Goal: Task Accomplishment & Management: Manage account settings

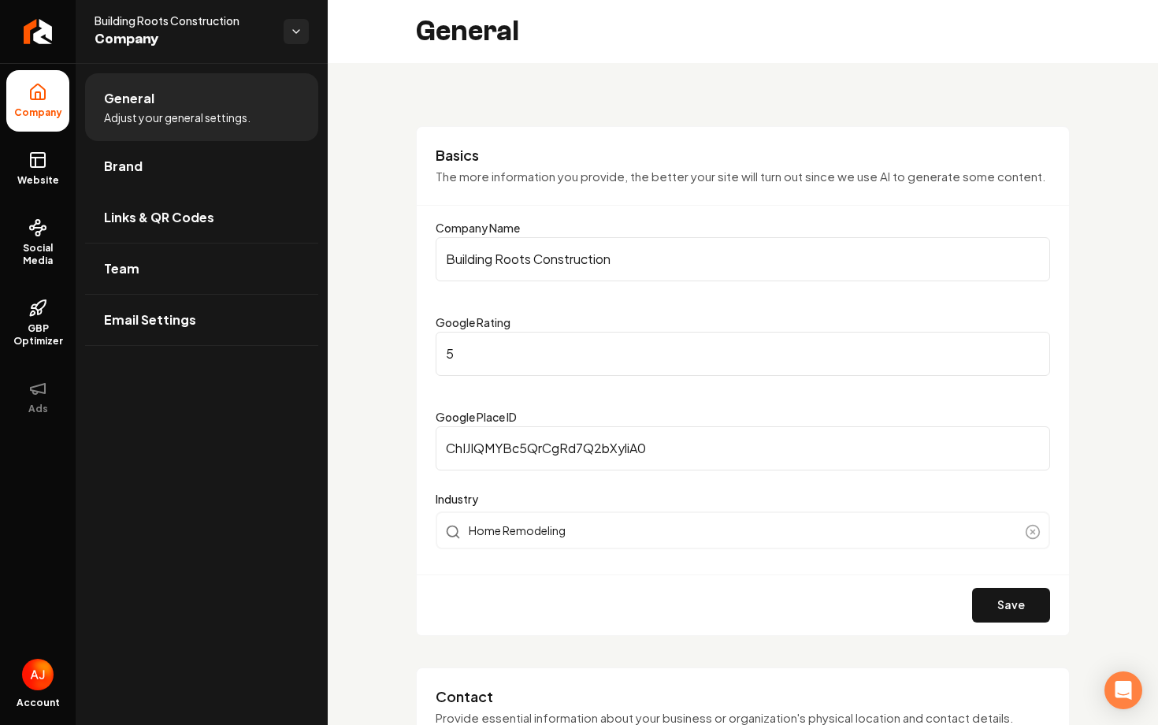
scroll to position [22, 0]
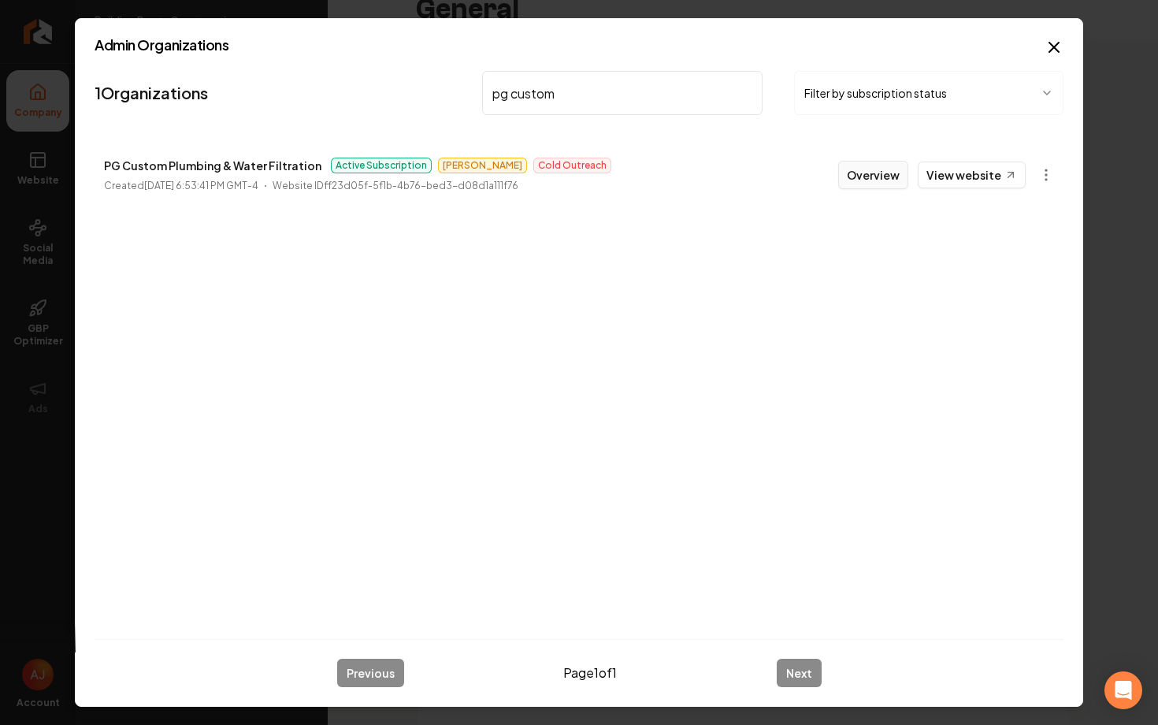
type input "pg custom"
click at [890, 186] on button "Overview" at bounding box center [873, 175] width 70 height 28
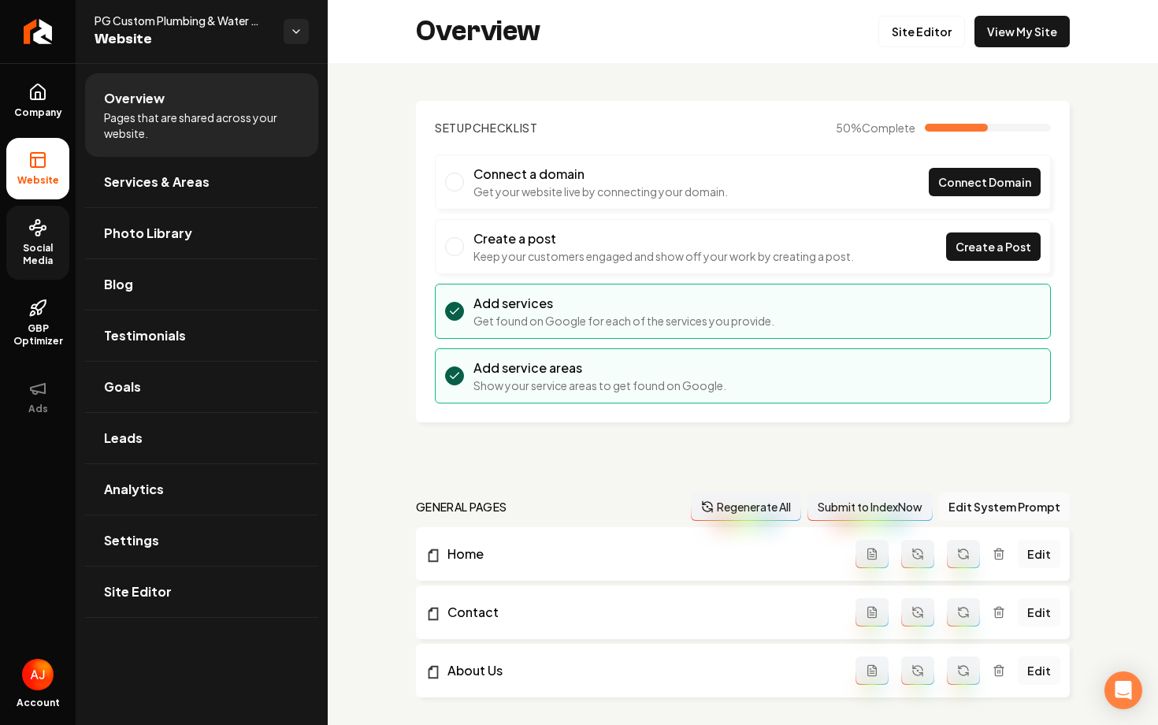
click at [25, 243] on span "Social Media" at bounding box center [37, 254] width 63 height 25
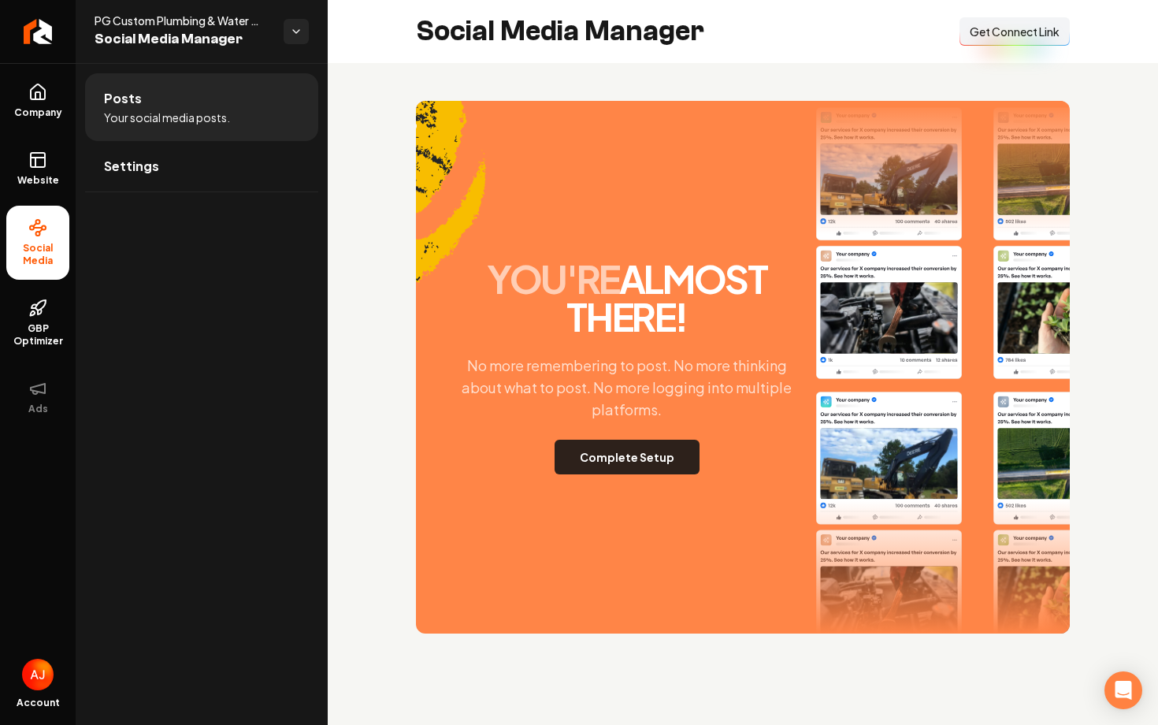
click at [618, 447] on button "Complete Setup" at bounding box center [627, 457] width 145 height 35
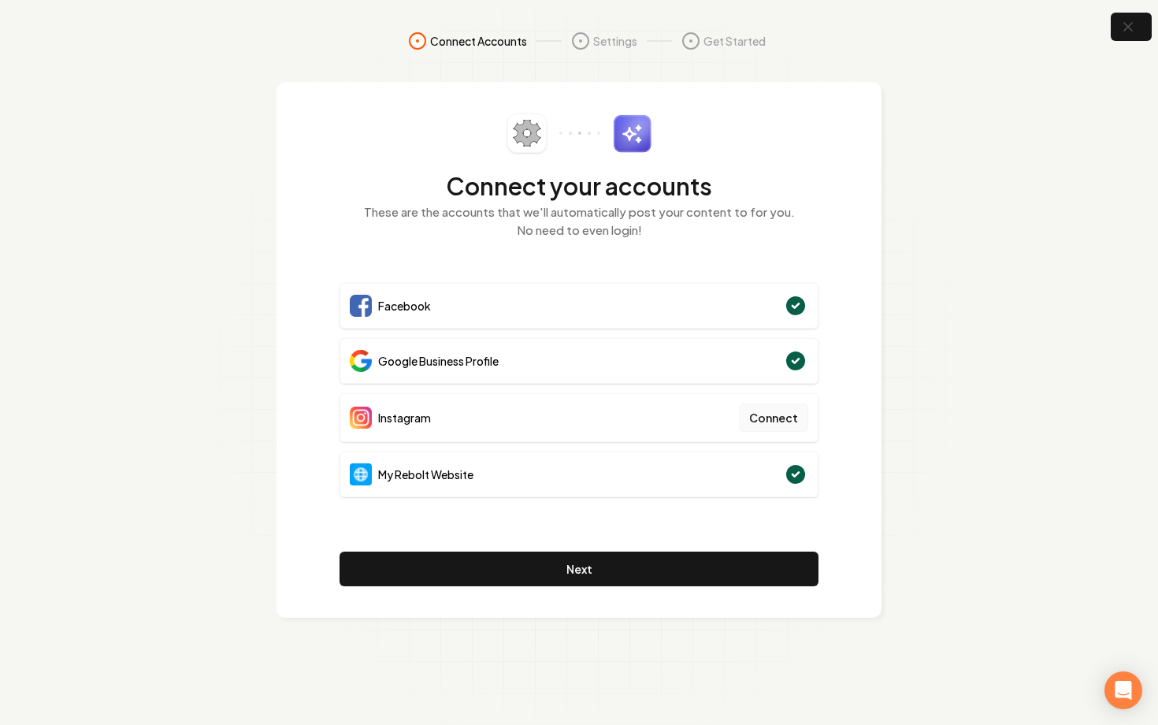
click at [763, 418] on button "Connect" at bounding box center [773, 417] width 69 height 28
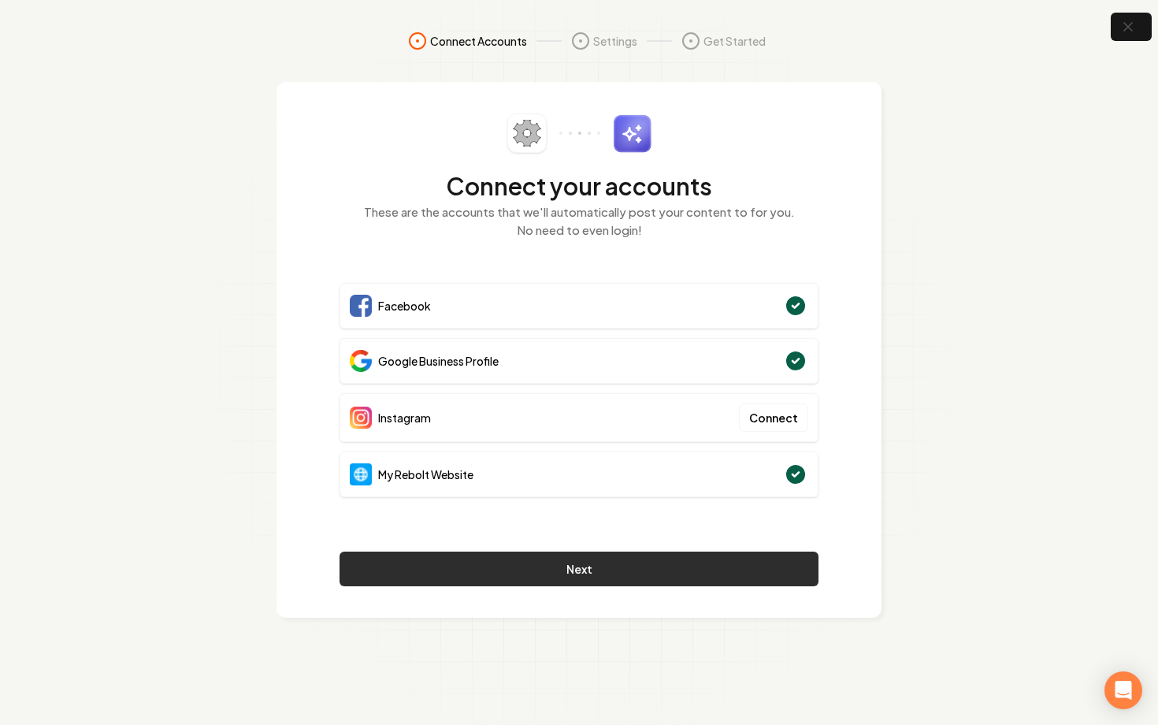
click at [558, 579] on button "Next" at bounding box center [578, 568] width 479 height 35
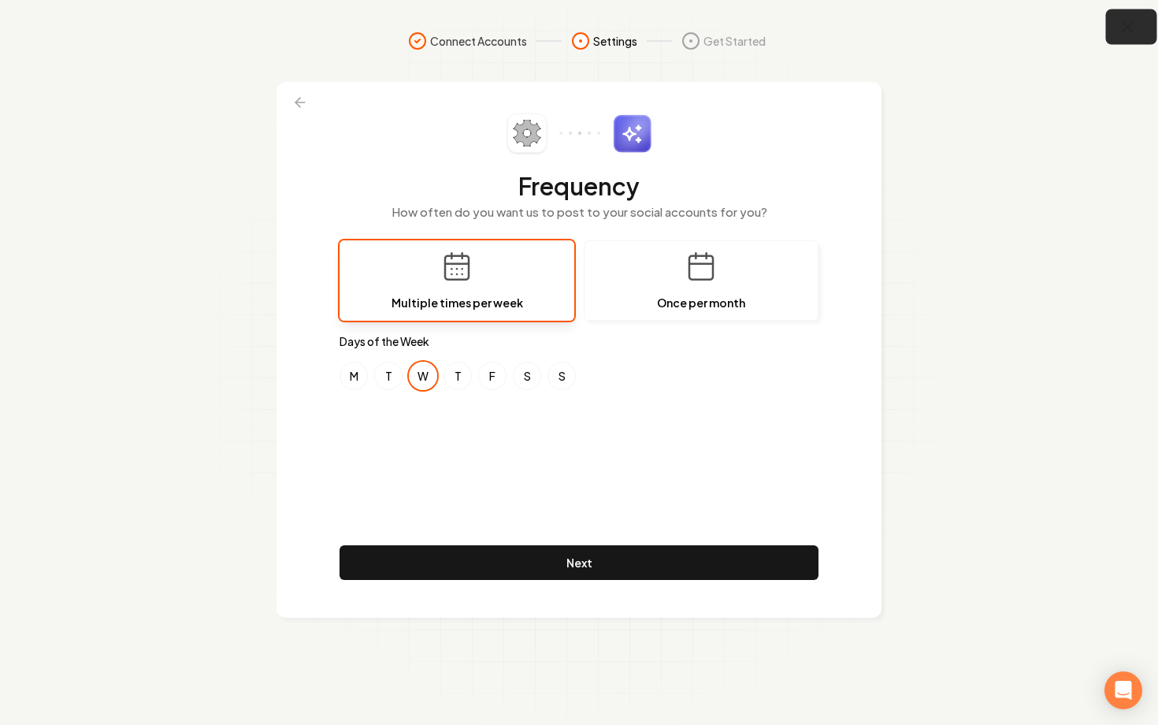
click at [1113, 35] on button "button" at bounding box center [1131, 26] width 51 height 35
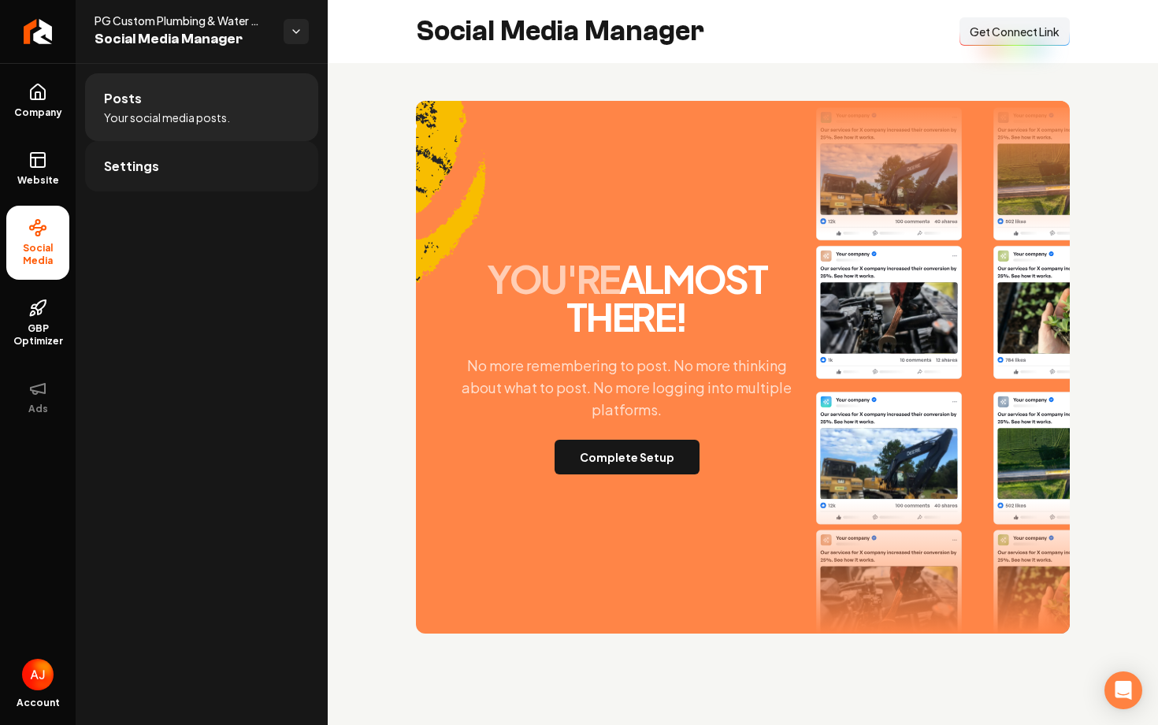
click at [162, 176] on link "Settings" at bounding box center [201, 166] width 233 height 50
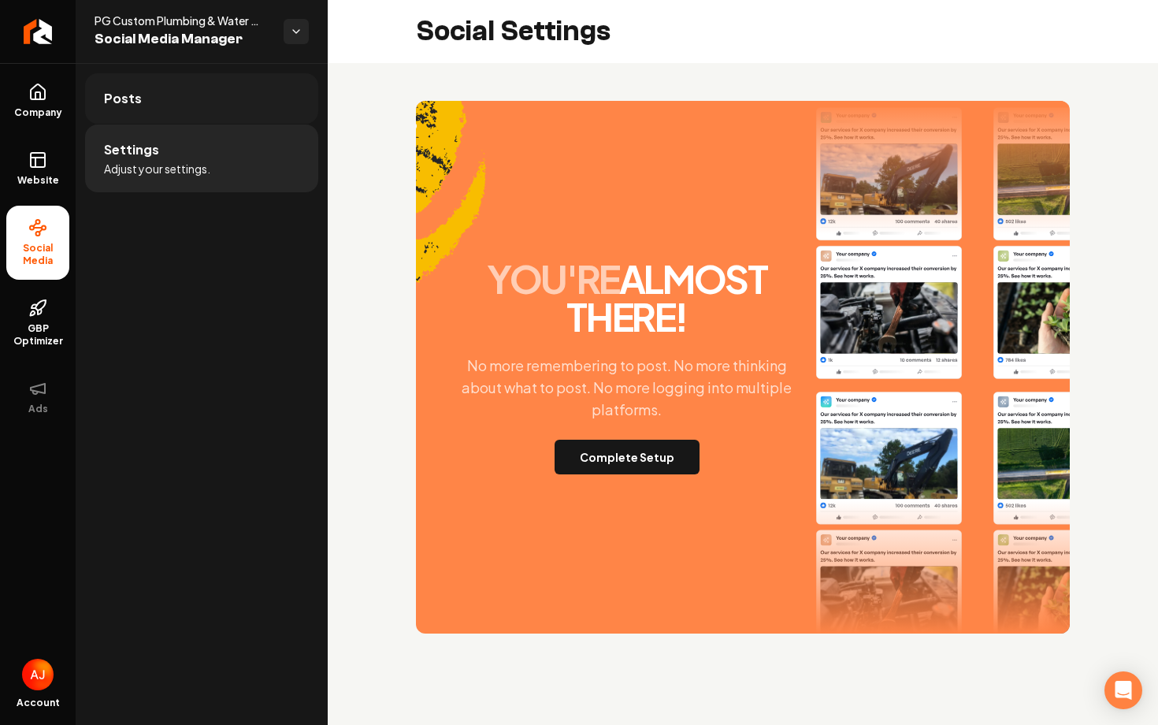
click at [180, 87] on link "Posts" at bounding box center [201, 98] width 233 height 50
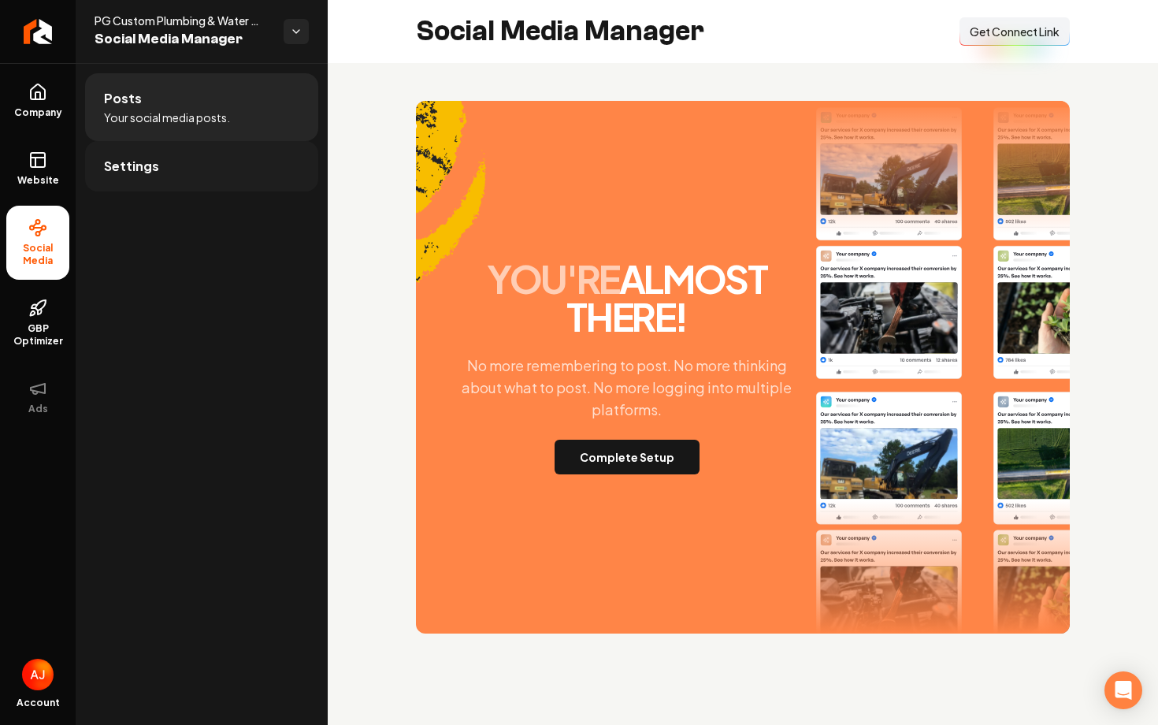
click at [202, 155] on link "Settings" at bounding box center [201, 166] width 233 height 50
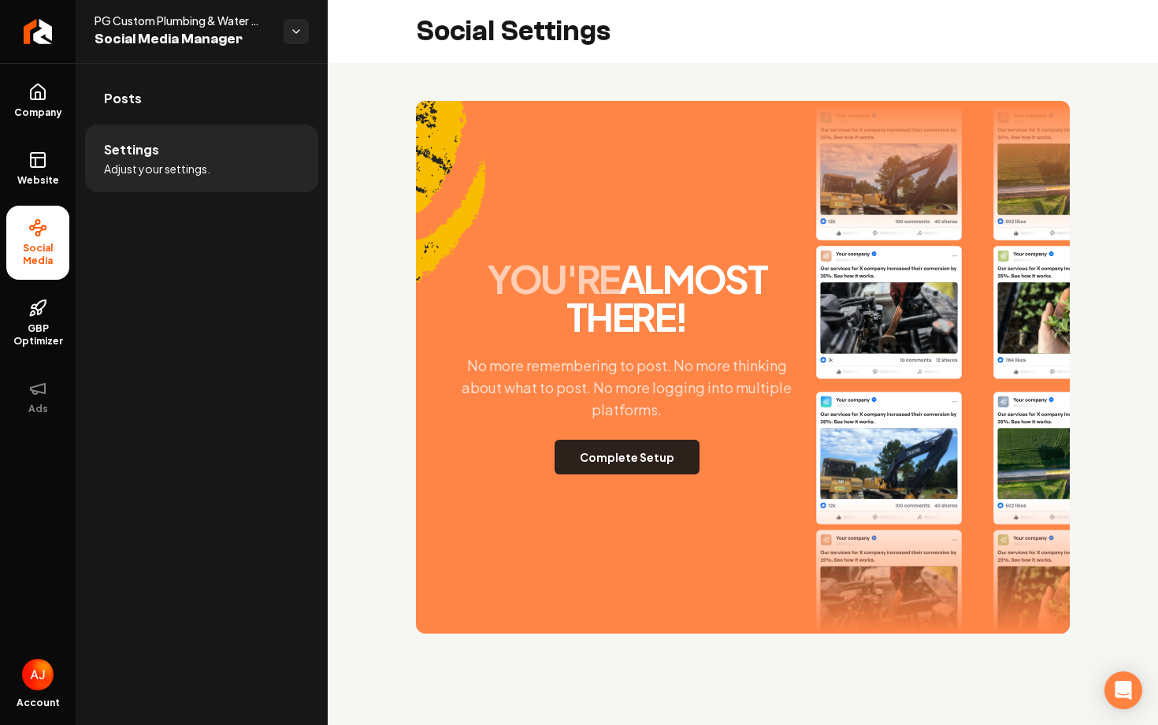
click at [658, 458] on button "Complete Setup" at bounding box center [627, 457] width 145 height 35
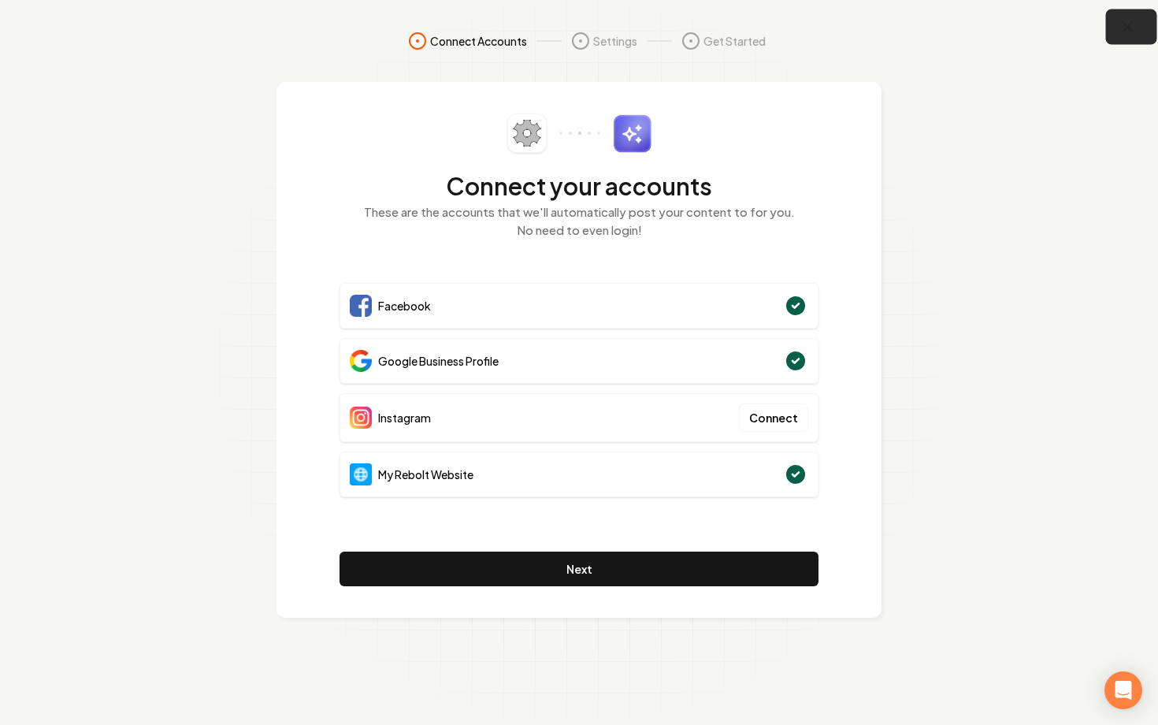
click at [1129, 28] on icon "button" at bounding box center [1128, 27] width 20 height 20
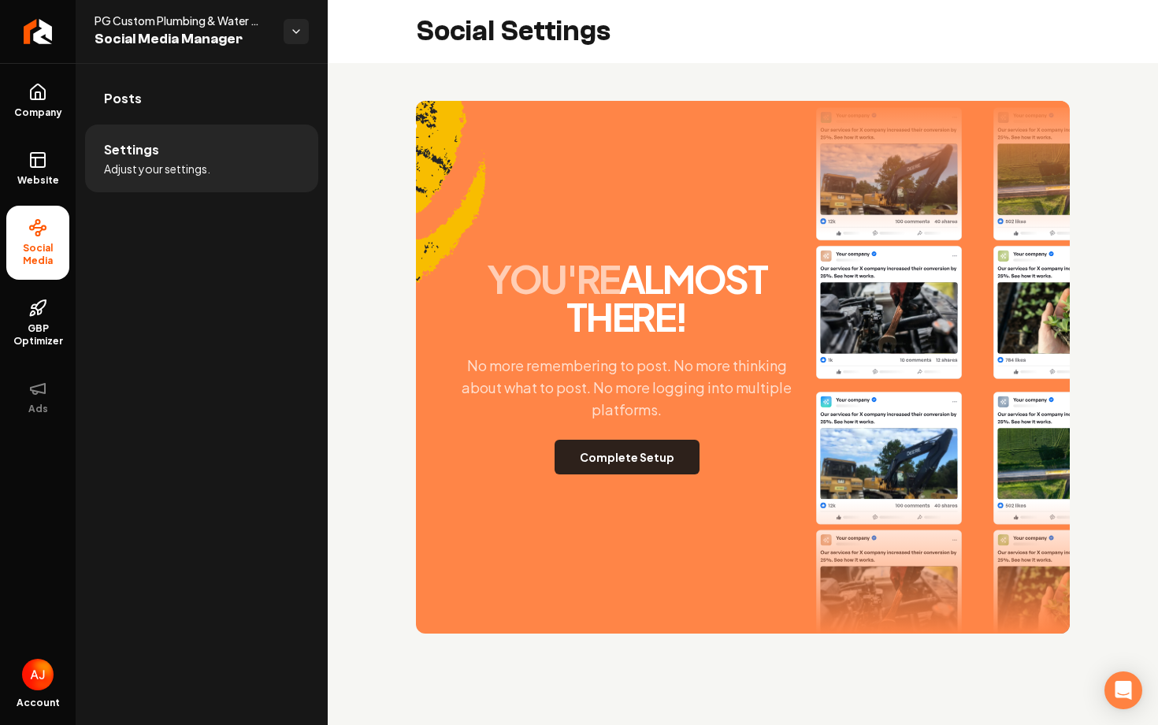
click at [588, 466] on button "Complete Setup" at bounding box center [627, 457] width 145 height 35
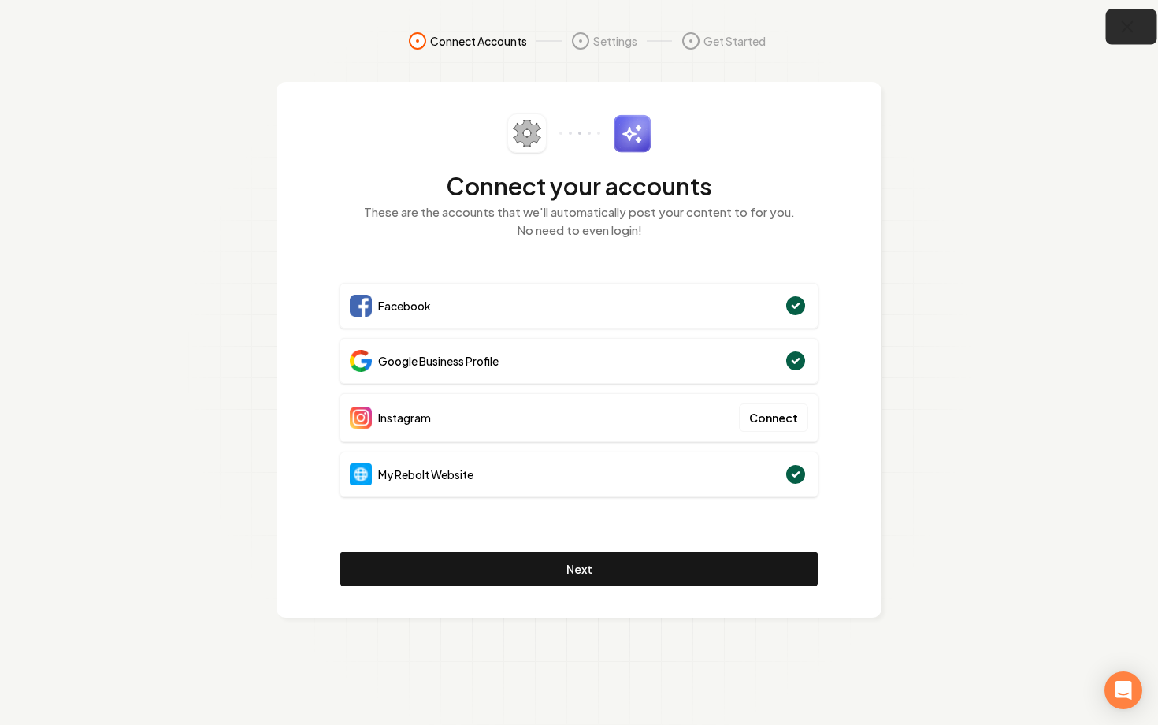
click at [1126, 18] on icon "button" at bounding box center [1128, 27] width 20 height 20
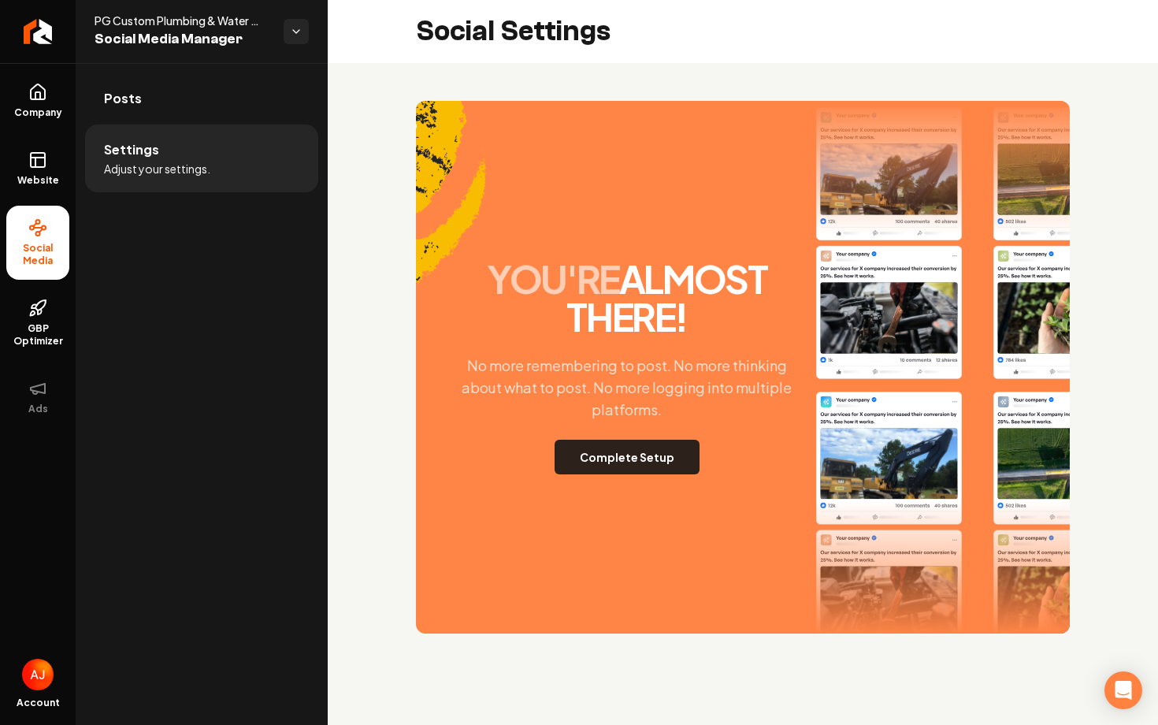
click at [614, 471] on button "Complete Setup" at bounding box center [627, 457] width 145 height 35
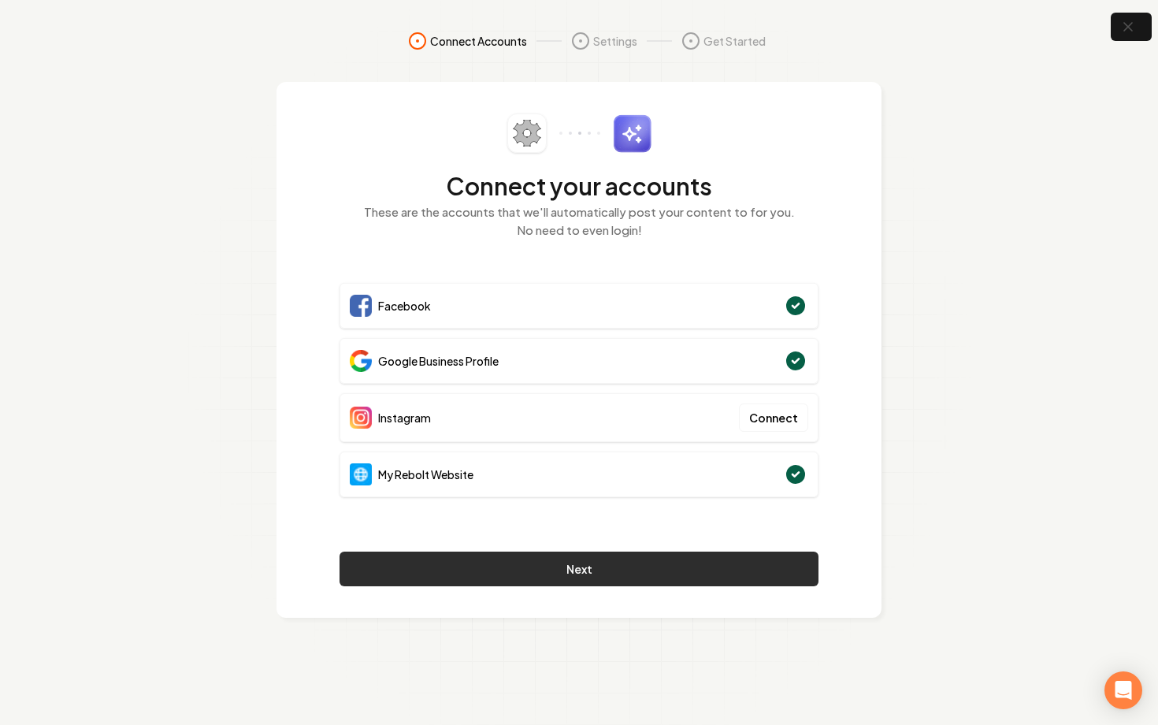
click at [624, 566] on button "Next" at bounding box center [578, 568] width 479 height 35
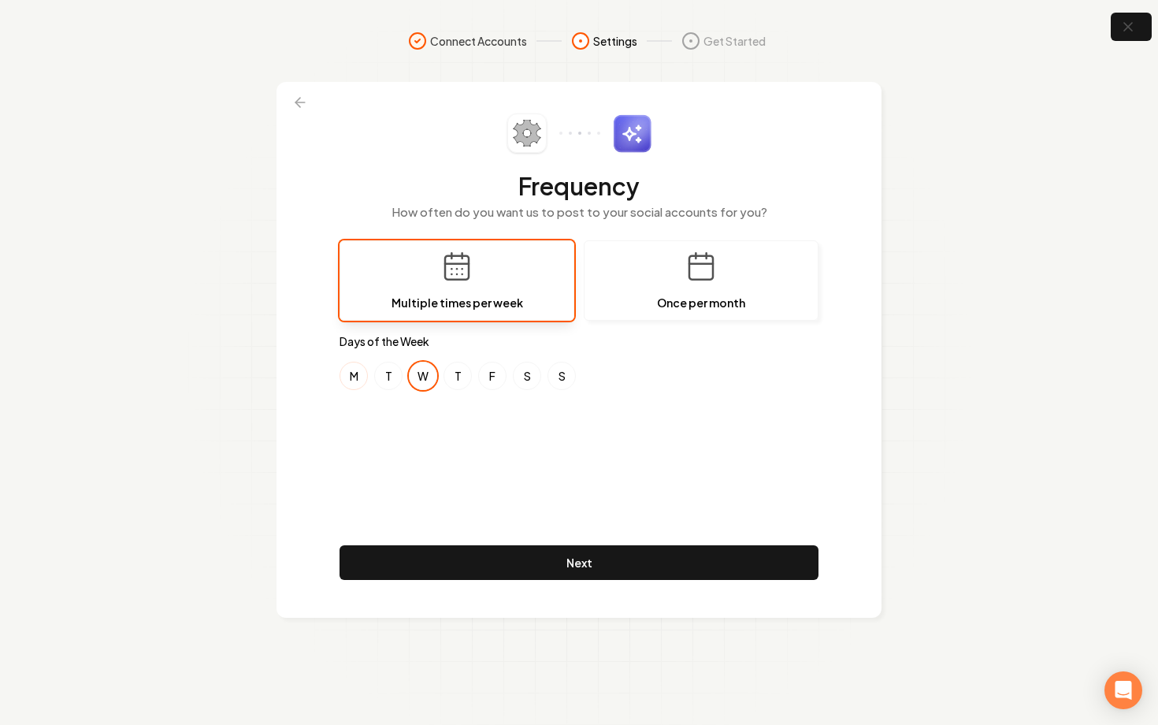
click at [344, 377] on button "M" at bounding box center [353, 376] width 28 height 28
click at [498, 381] on button "F" at bounding box center [492, 376] width 28 height 28
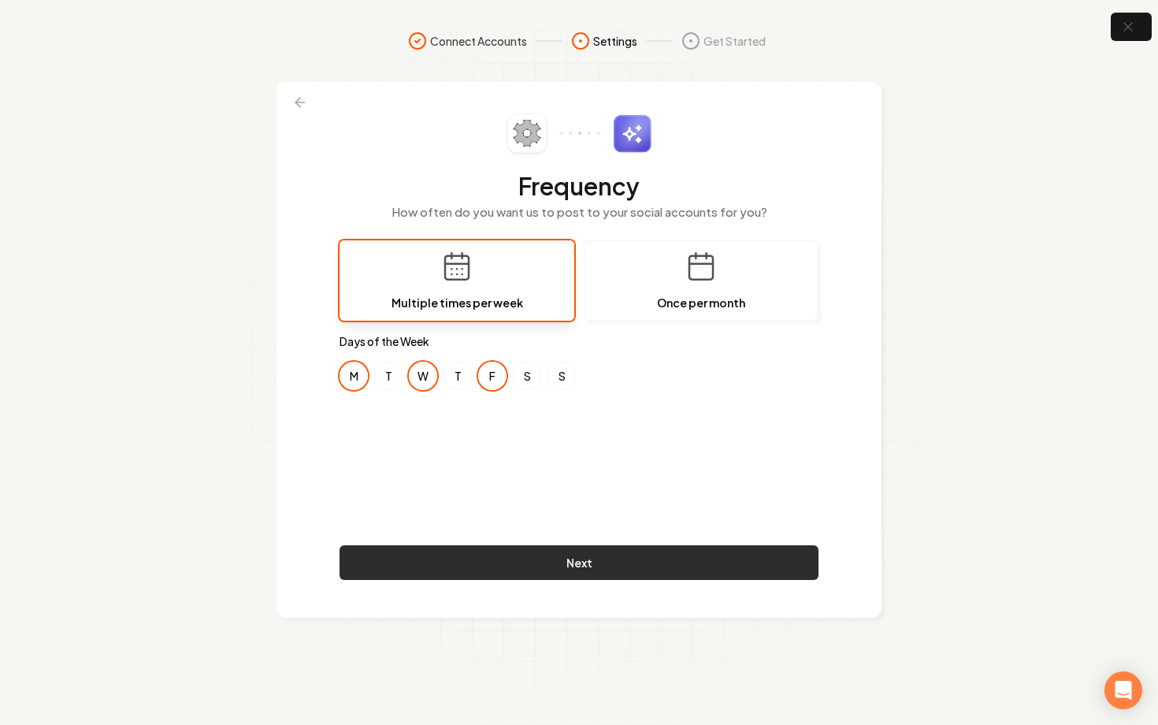
click at [605, 566] on button "Next" at bounding box center [578, 562] width 479 height 35
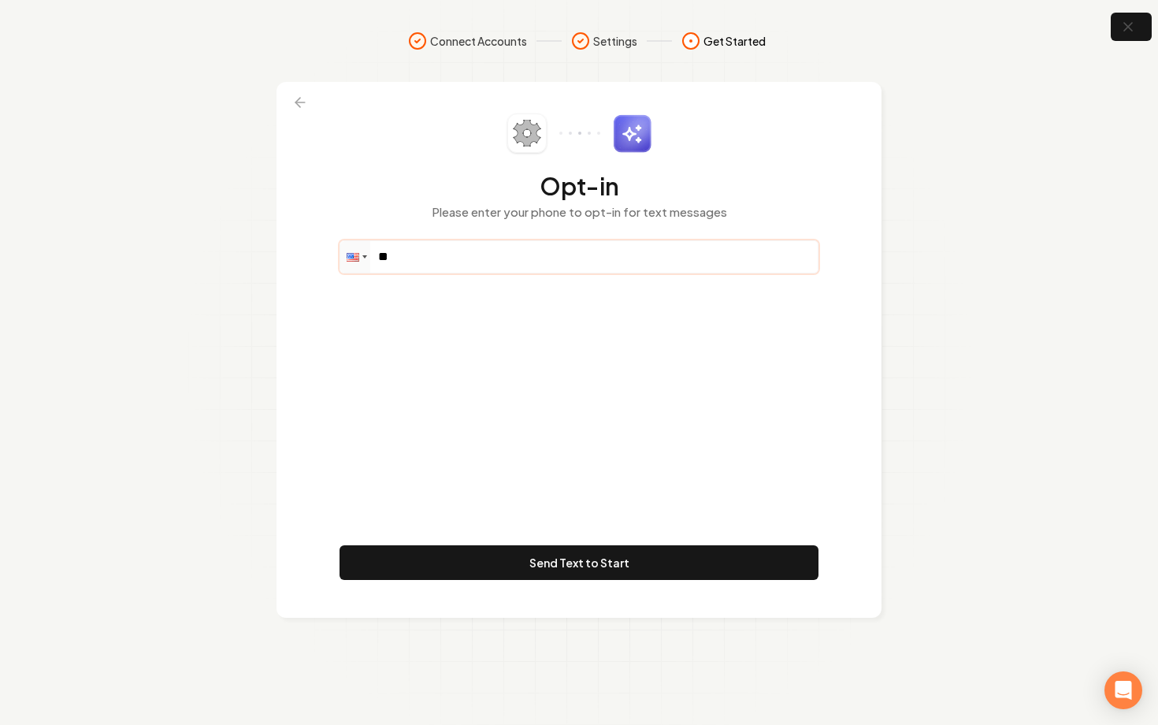
click at [460, 257] on input "**" at bounding box center [578, 257] width 477 height 32
paste input "**********"
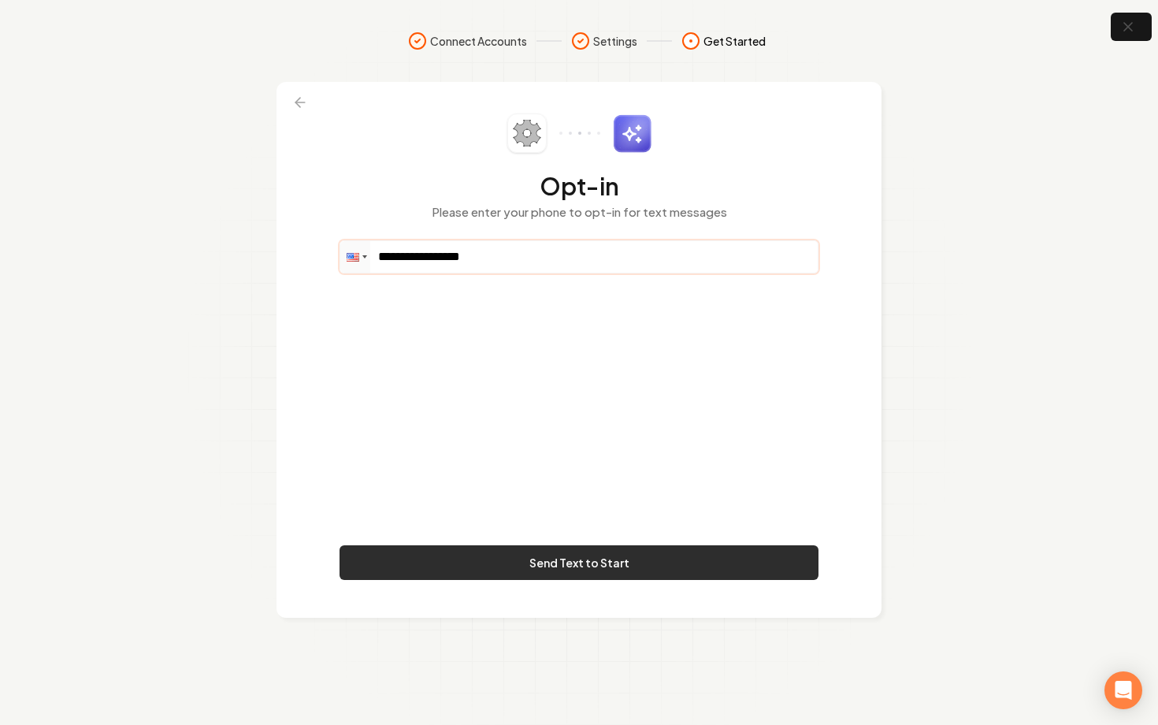
type input "**********"
click at [601, 566] on button "Send Text to Start" at bounding box center [578, 562] width 479 height 35
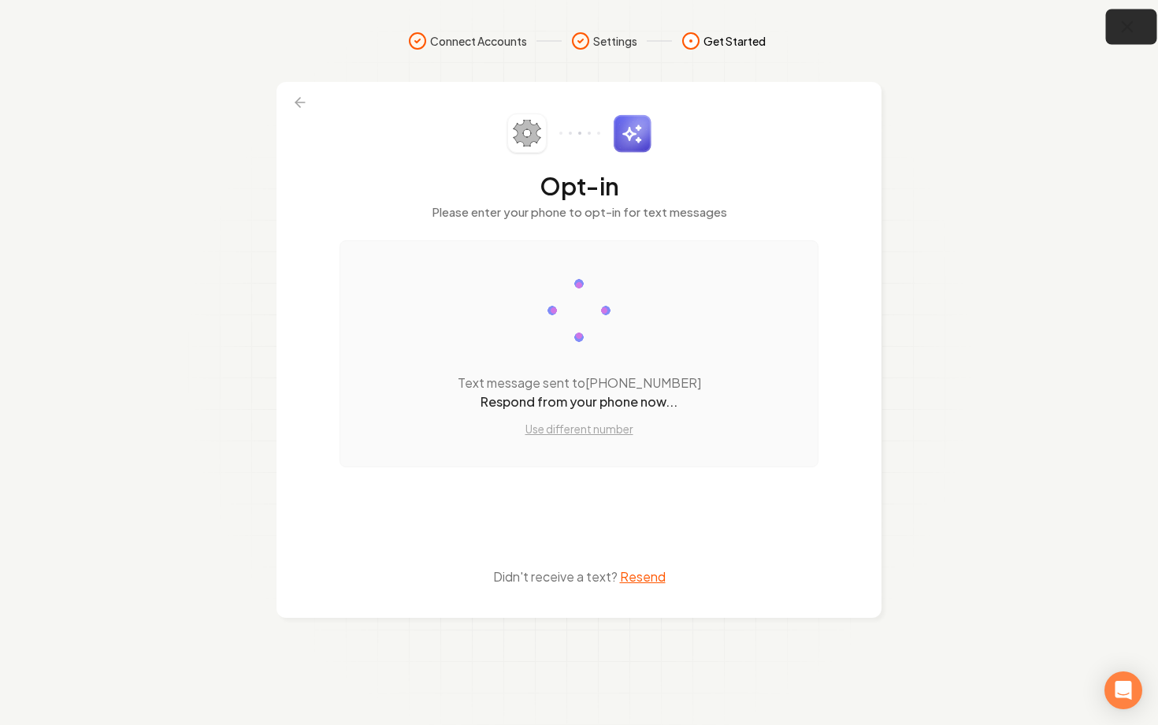
click at [1126, 35] on icon "button" at bounding box center [1128, 27] width 20 height 20
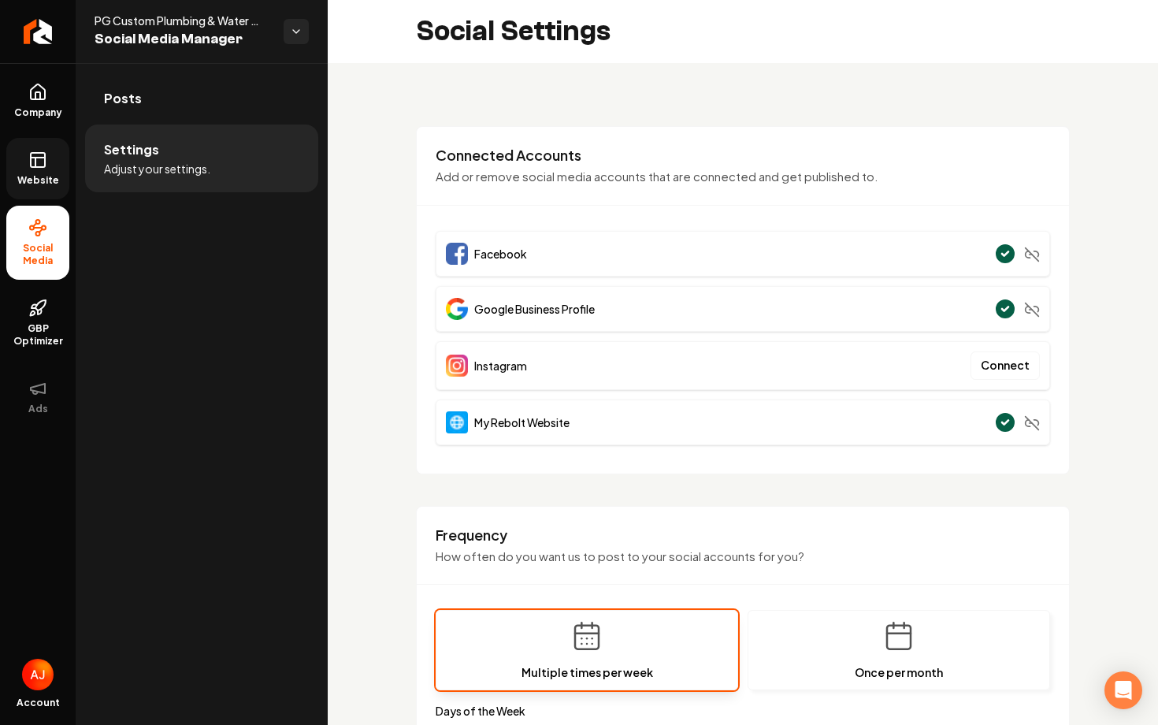
click at [46, 156] on icon at bounding box center [37, 159] width 19 height 19
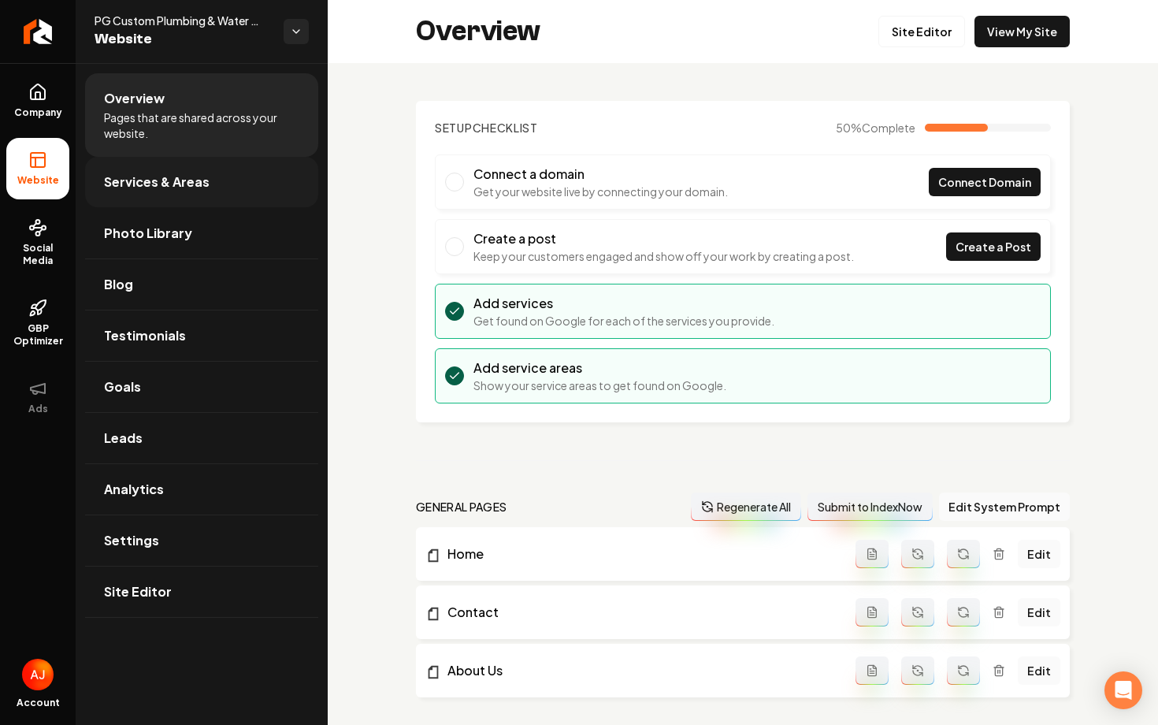
click at [197, 195] on link "Services & Areas" at bounding box center [201, 182] width 233 height 50
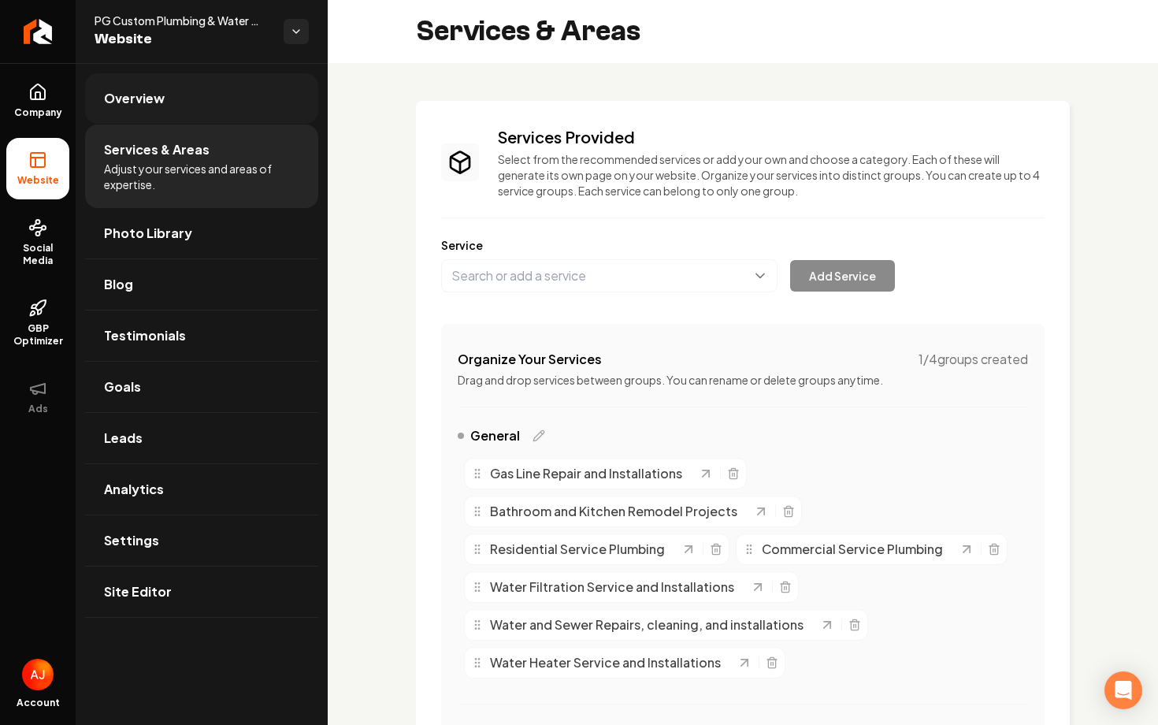
click at [220, 83] on link "Overview" at bounding box center [201, 98] width 233 height 50
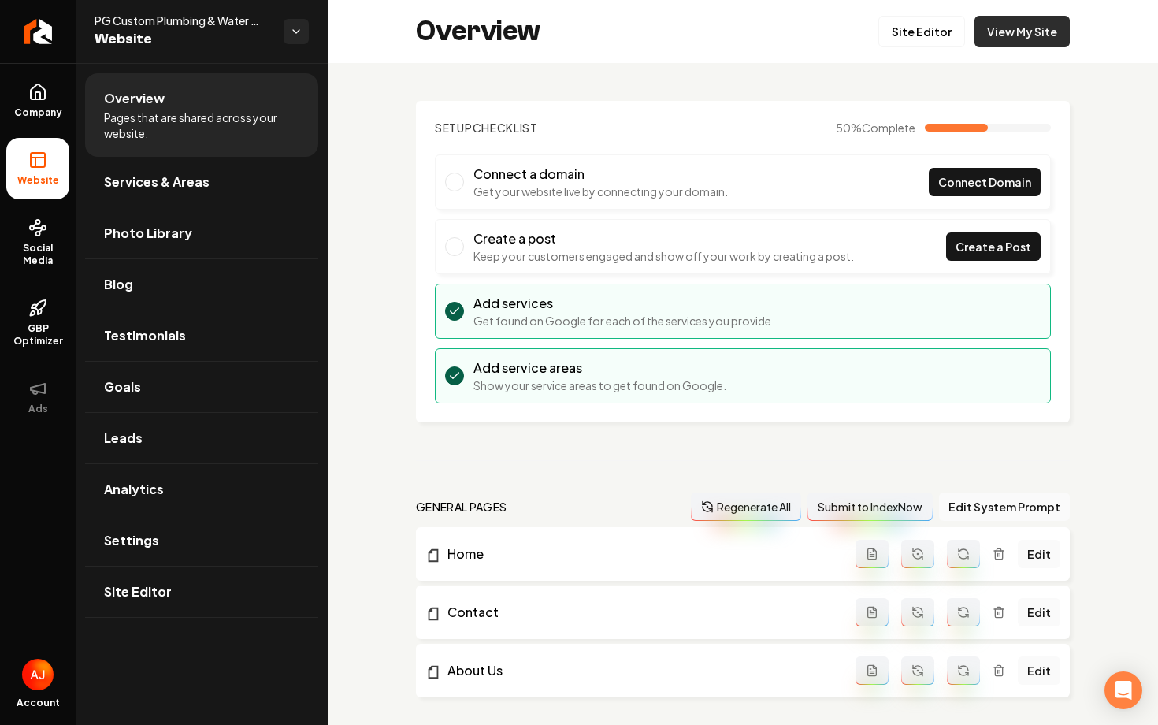
click at [1011, 40] on link "View My Site" at bounding box center [1021, 32] width 95 height 32
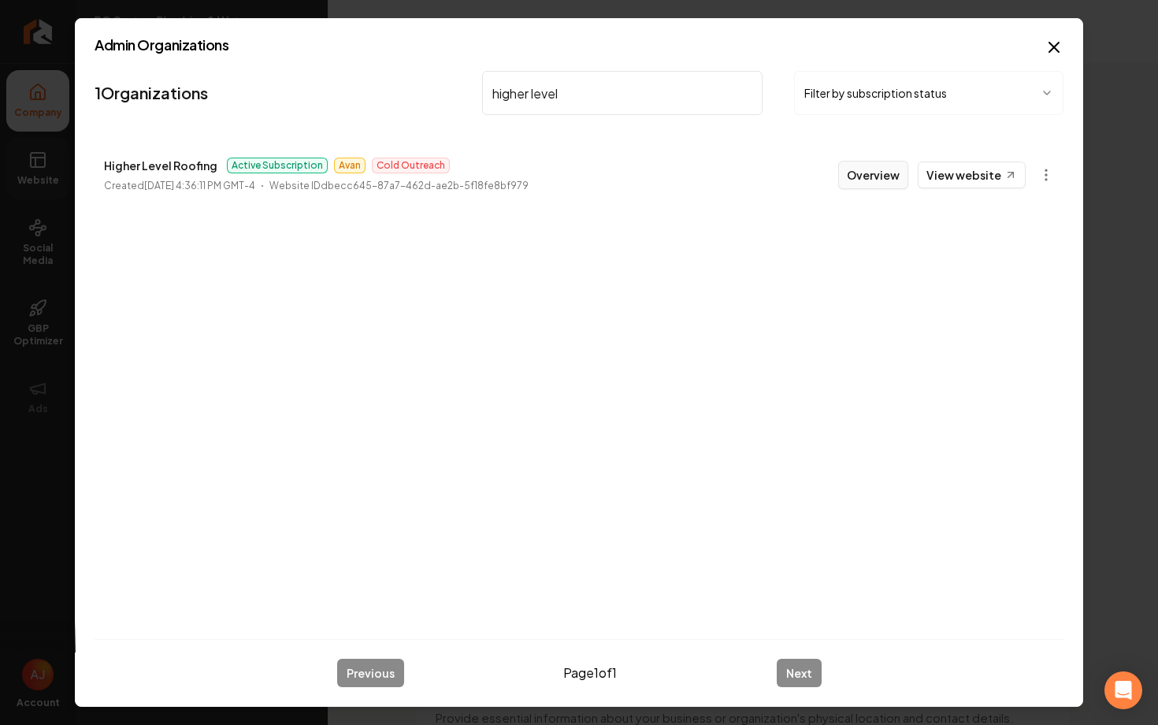
type input "higher level"
click at [875, 168] on button "Overview" at bounding box center [873, 175] width 70 height 28
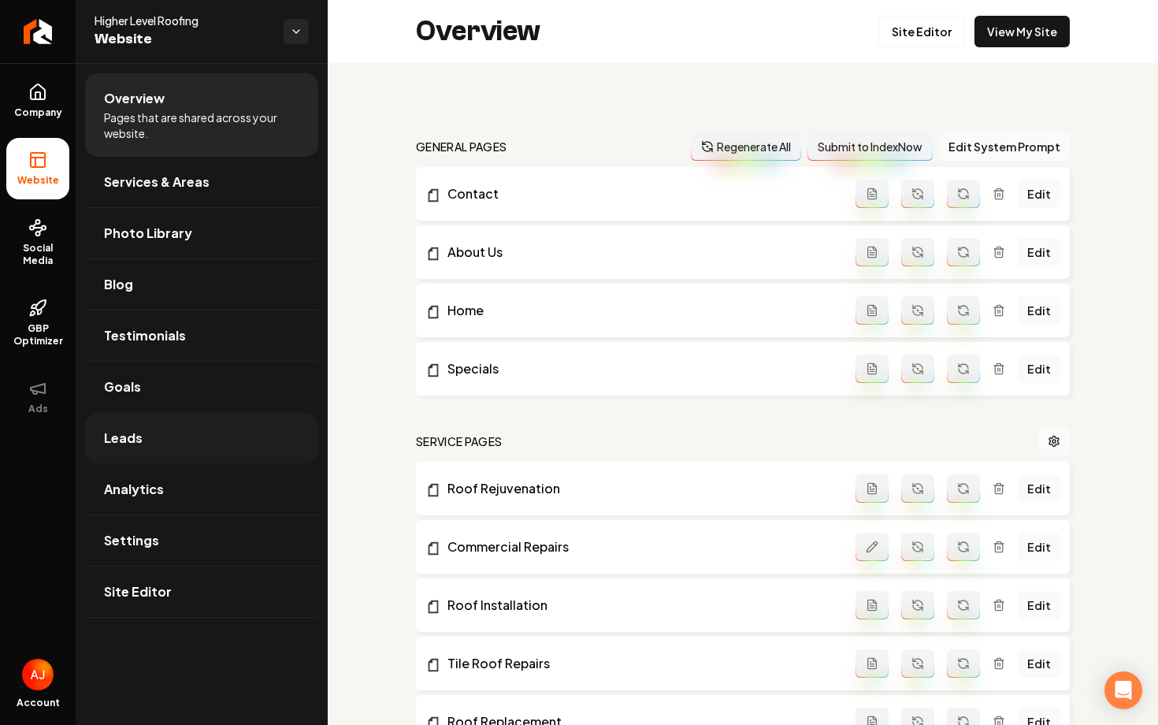
click at [239, 445] on link "Leads" at bounding box center [201, 438] width 233 height 50
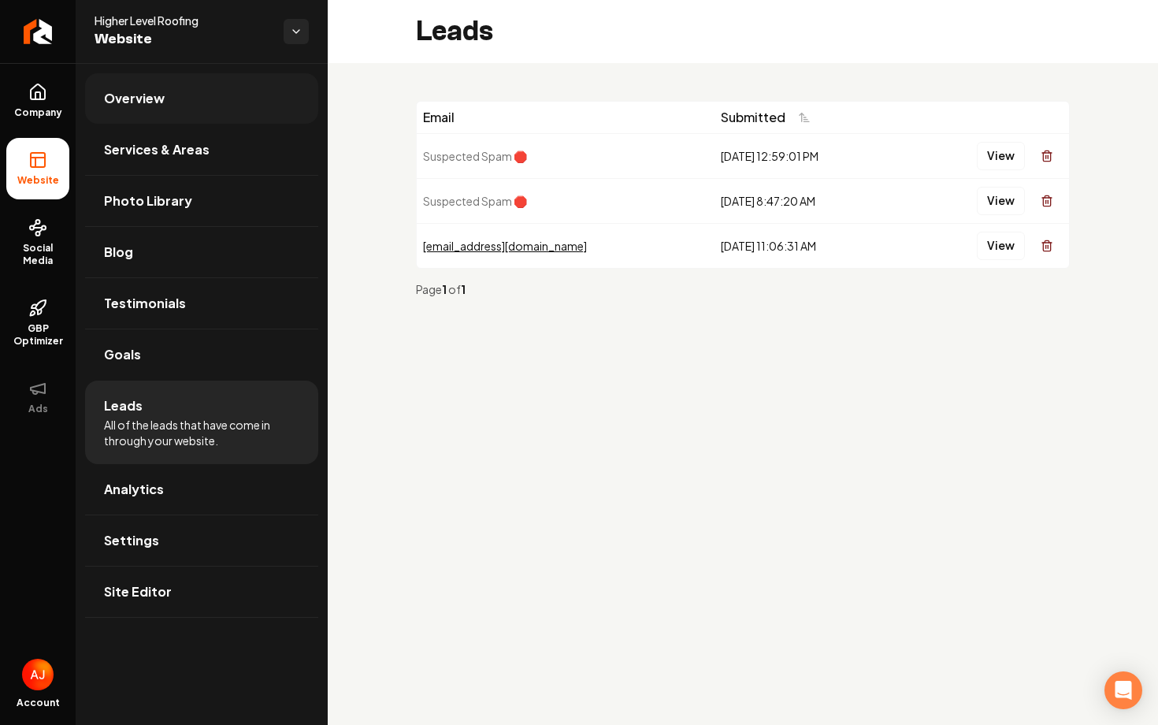
click at [153, 108] on link "Overview" at bounding box center [201, 98] width 233 height 50
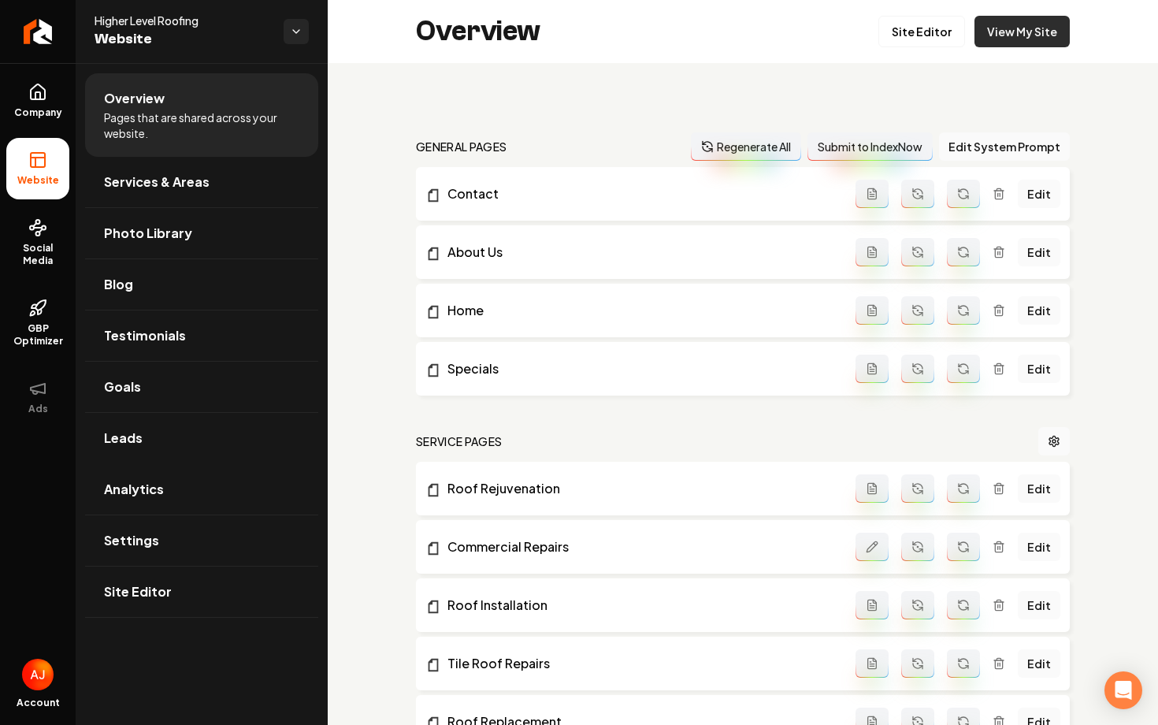
click at [1011, 24] on link "View My Site" at bounding box center [1021, 32] width 95 height 32
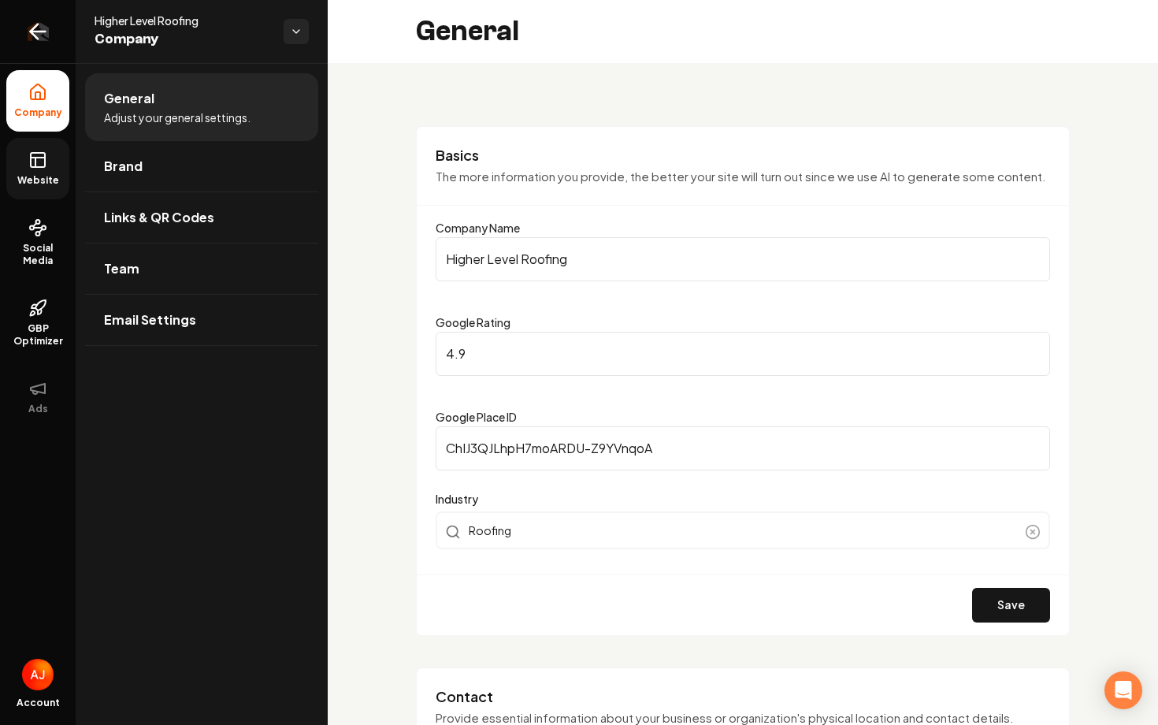
click at [36, 32] on icon "Return to dashboard" at bounding box center [38, 32] width 15 height 0
click at [33, 35] on icon "Return to dashboard" at bounding box center [37, 31] width 25 height 25
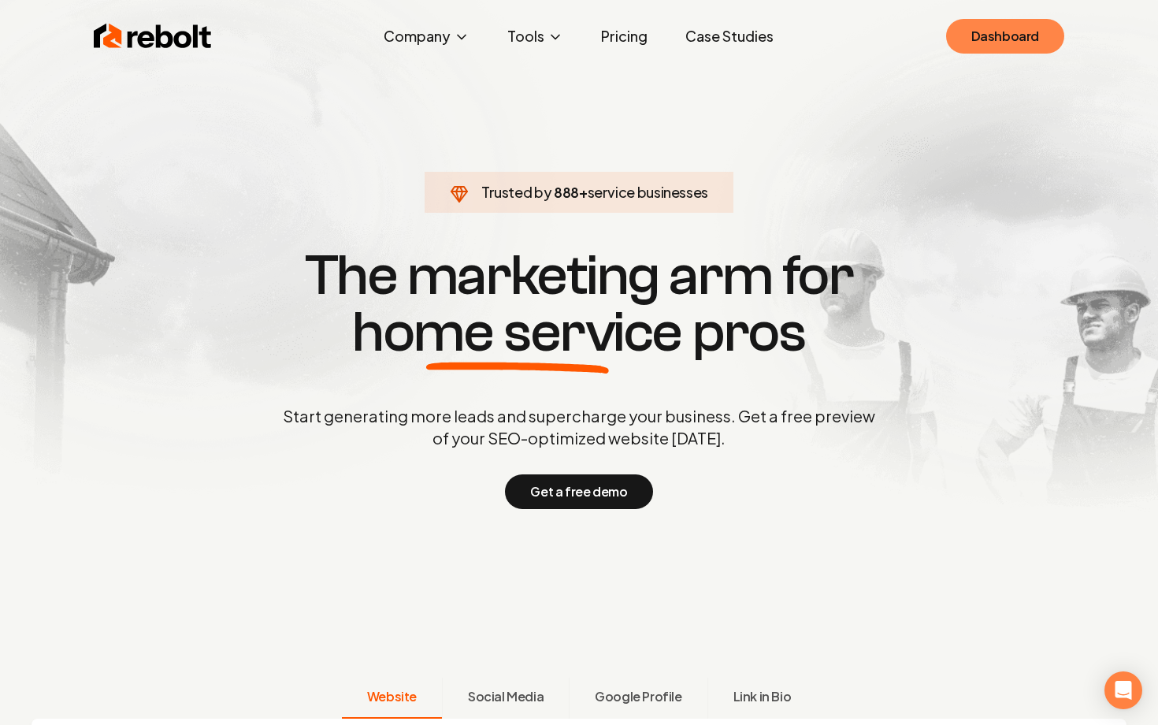
click at [1023, 43] on link "Dashboard" at bounding box center [1005, 36] width 118 height 35
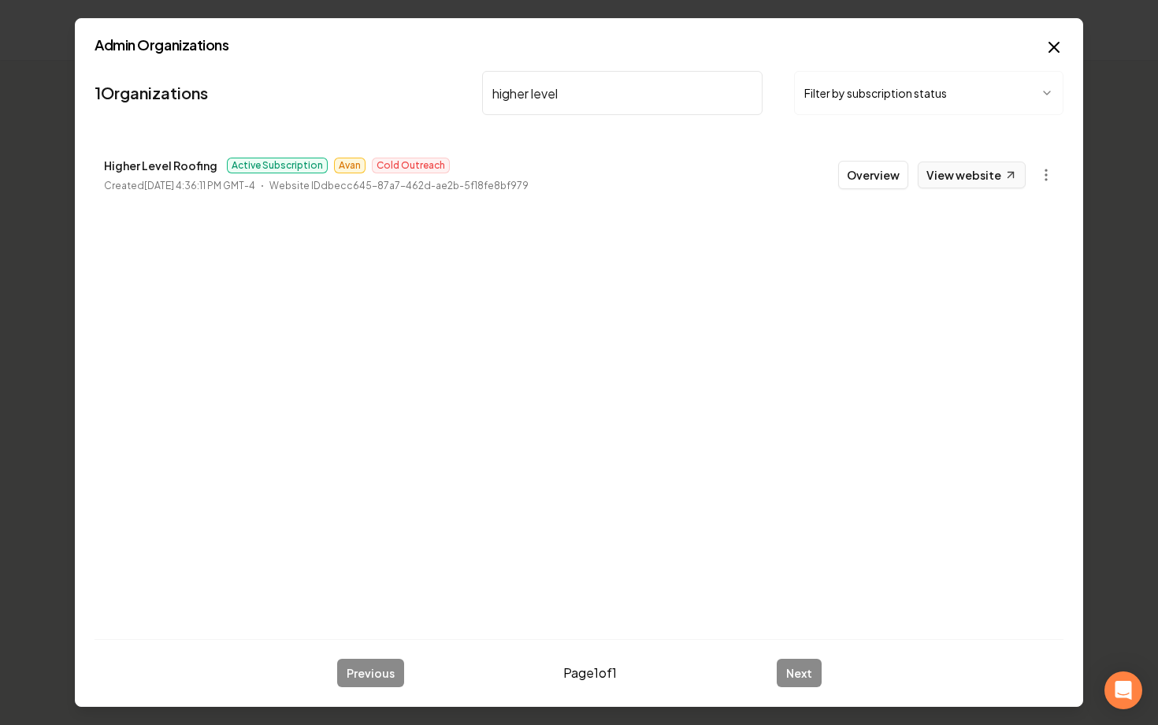
type input "higher level"
click at [951, 184] on link "View website" at bounding box center [972, 174] width 108 height 27
